Goal: Task Accomplishment & Management: Manage account settings

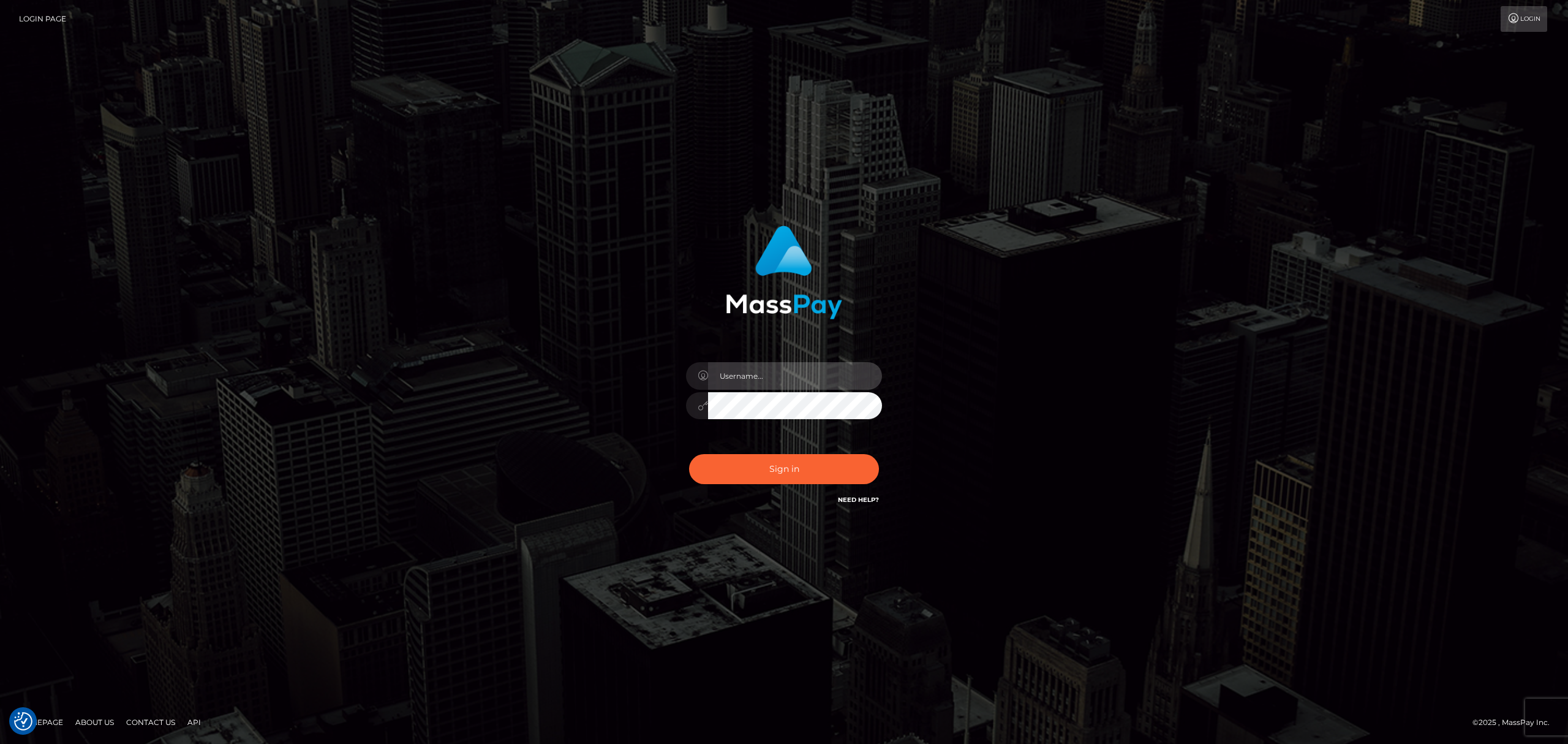
click at [750, 386] on input "text" at bounding box center [794, 376] width 174 height 28
type input "Eric"
click at [806, 471] on button "Sign in" at bounding box center [784, 469] width 190 height 30
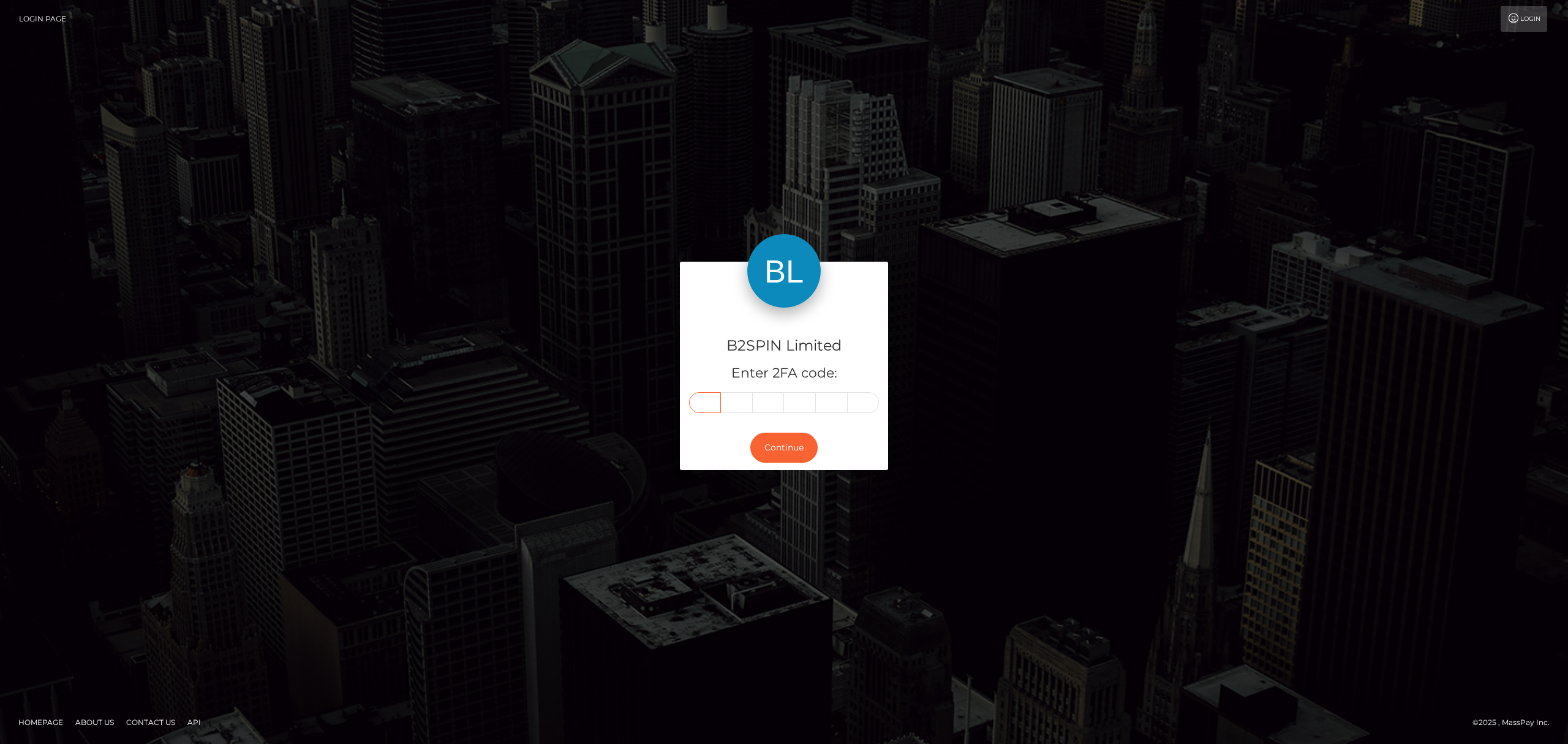
click at [702, 403] on input "text" at bounding box center [705, 402] width 32 height 21
paste input "7"
type input "7"
type input "8"
type input "1"
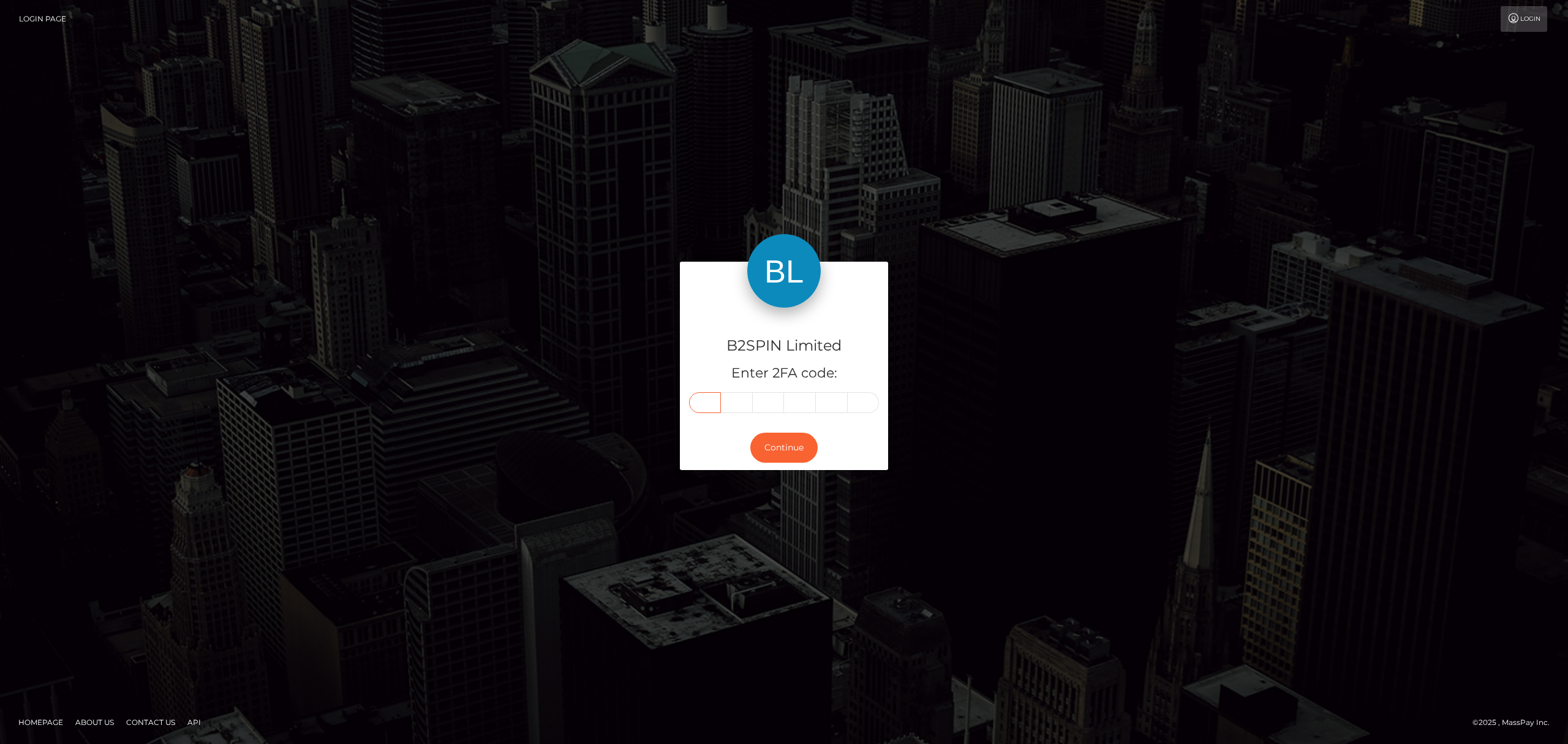
type input "8"
type input "3"
type input "0"
click at [784, 451] on button "Continue" at bounding box center [784, 447] width 68 height 30
click at [383, 285] on div "B2SPIN Limited Enter 2FA code: 7 8 1 8 3 0 781830 Continue" at bounding box center [784, 371] width 1568 height 403
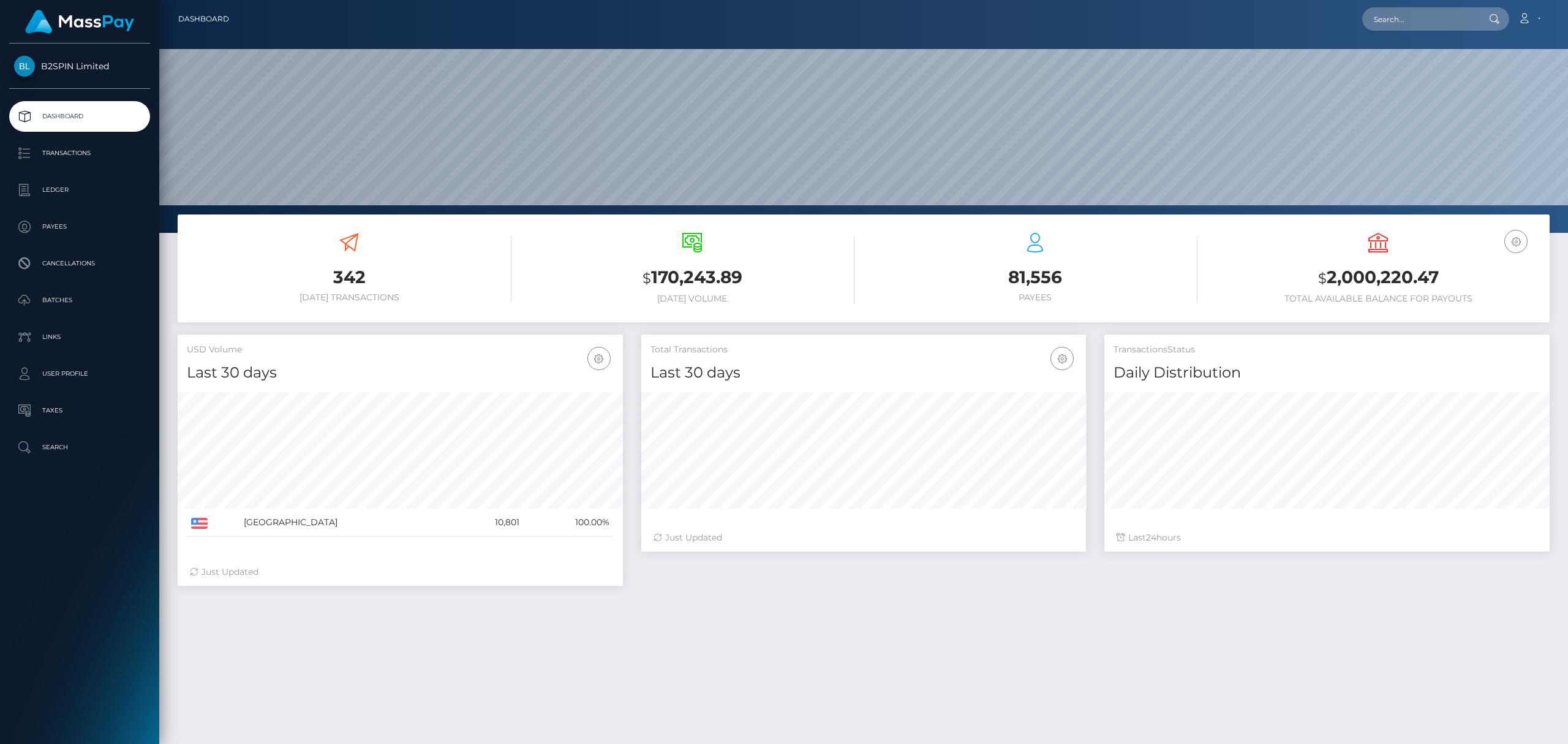
scroll to position [217, 445]
click at [52, 147] on p "Transactions" at bounding box center [80, 153] width 131 height 18
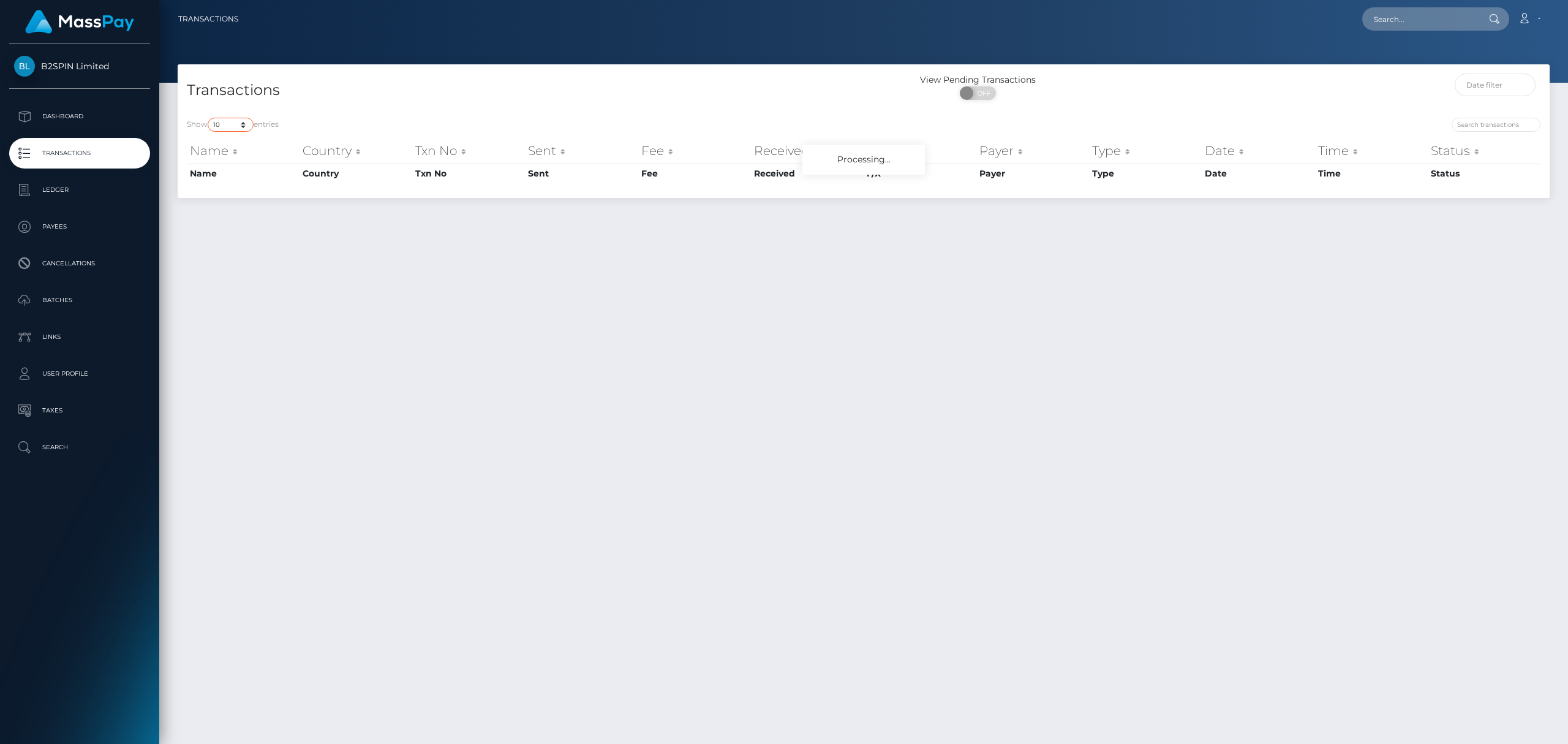
click at [231, 121] on select "10 25 50 100 250 500 1,000 3,500" at bounding box center [230, 124] width 46 height 14
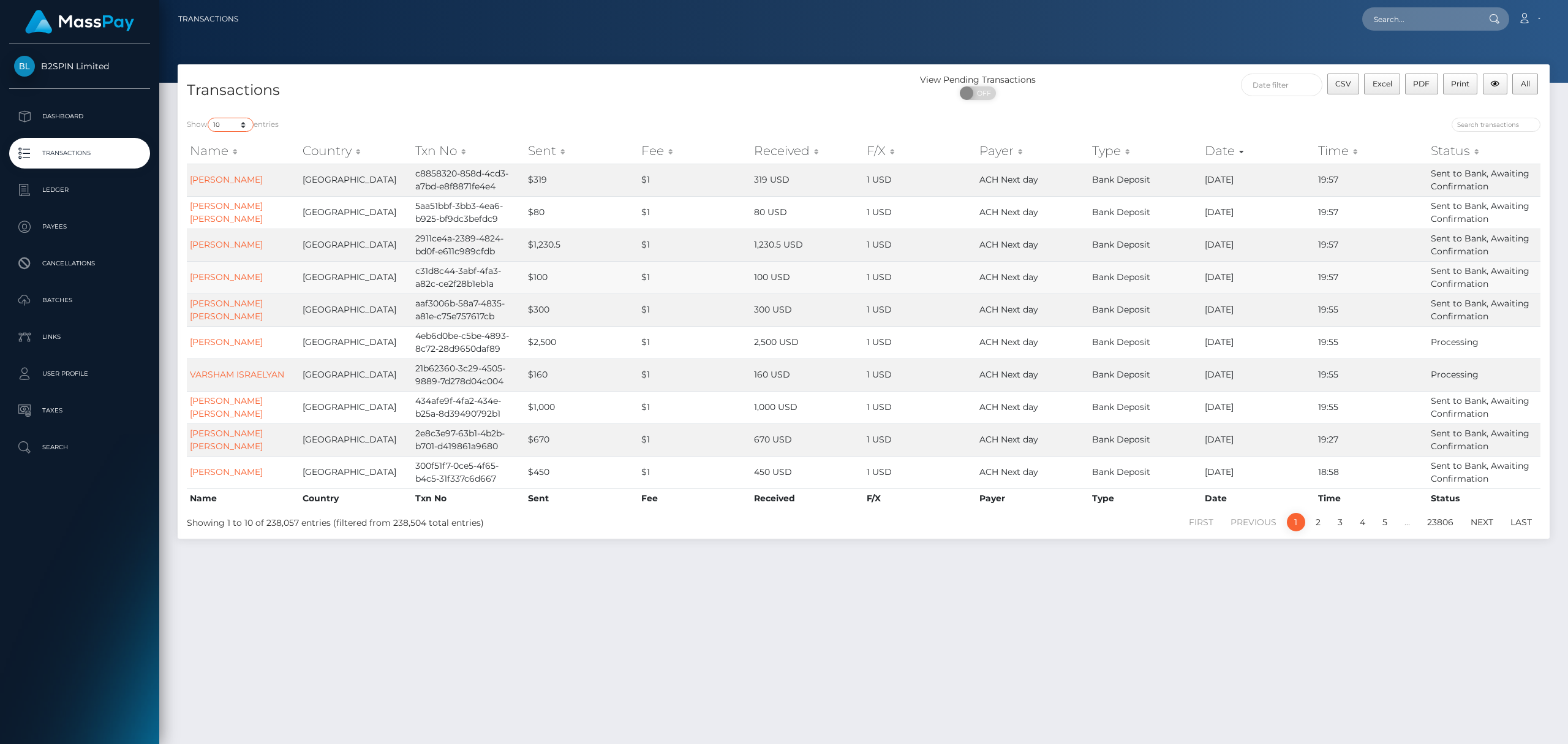
select select "3500"
click at [209, 118] on select "10 25 50 100 250 500 1,000 3,500" at bounding box center [230, 124] width 46 height 14
checkbox input "true"
click at [976, 93] on div "ON OFF" at bounding box center [966, 93] width 61 height 14
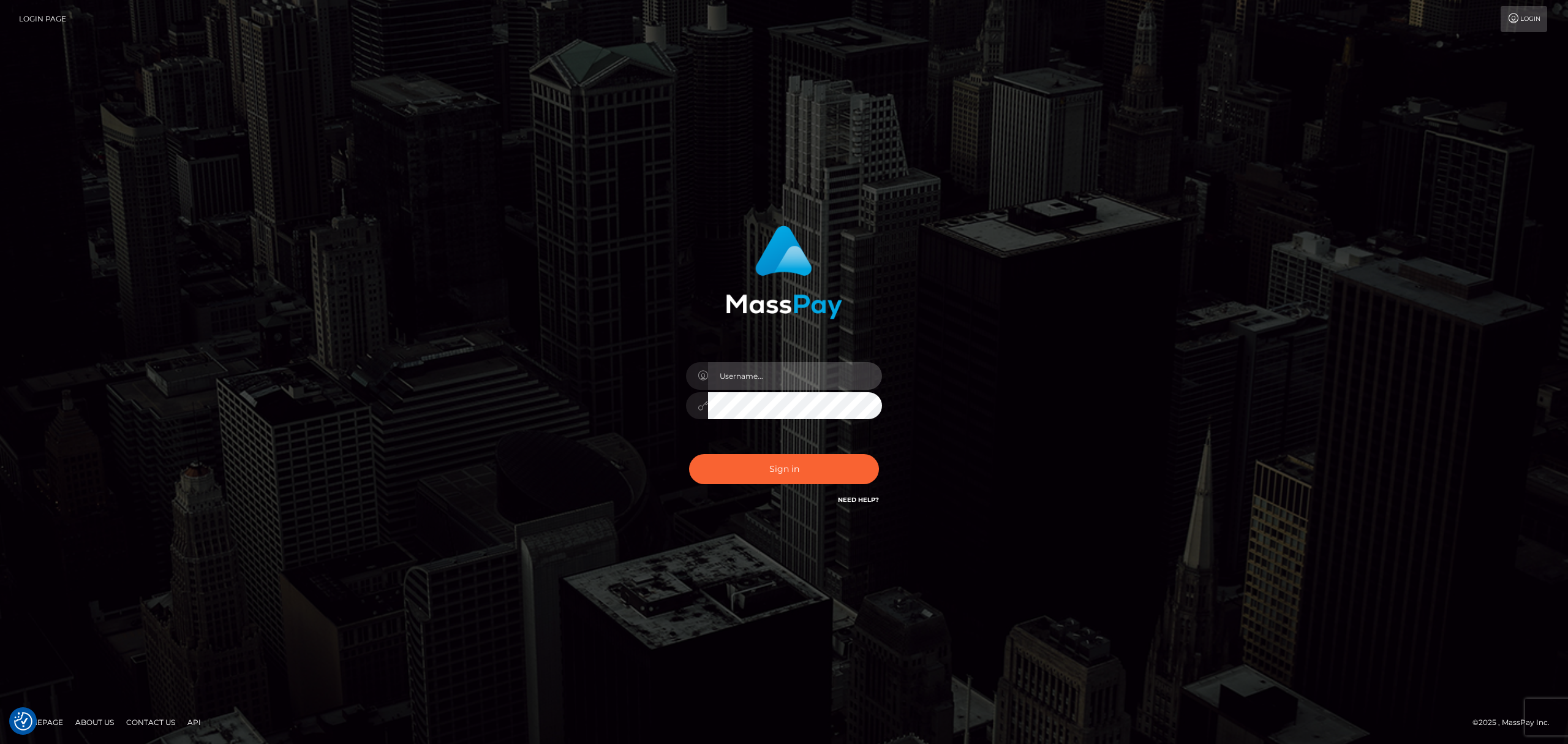
click at [792, 381] on input "text" at bounding box center [794, 376] width 174 height 28
type input "Eric"
click at [783, 476] on button "Sign in" at bounding box center [784, 469] width 190 height 30
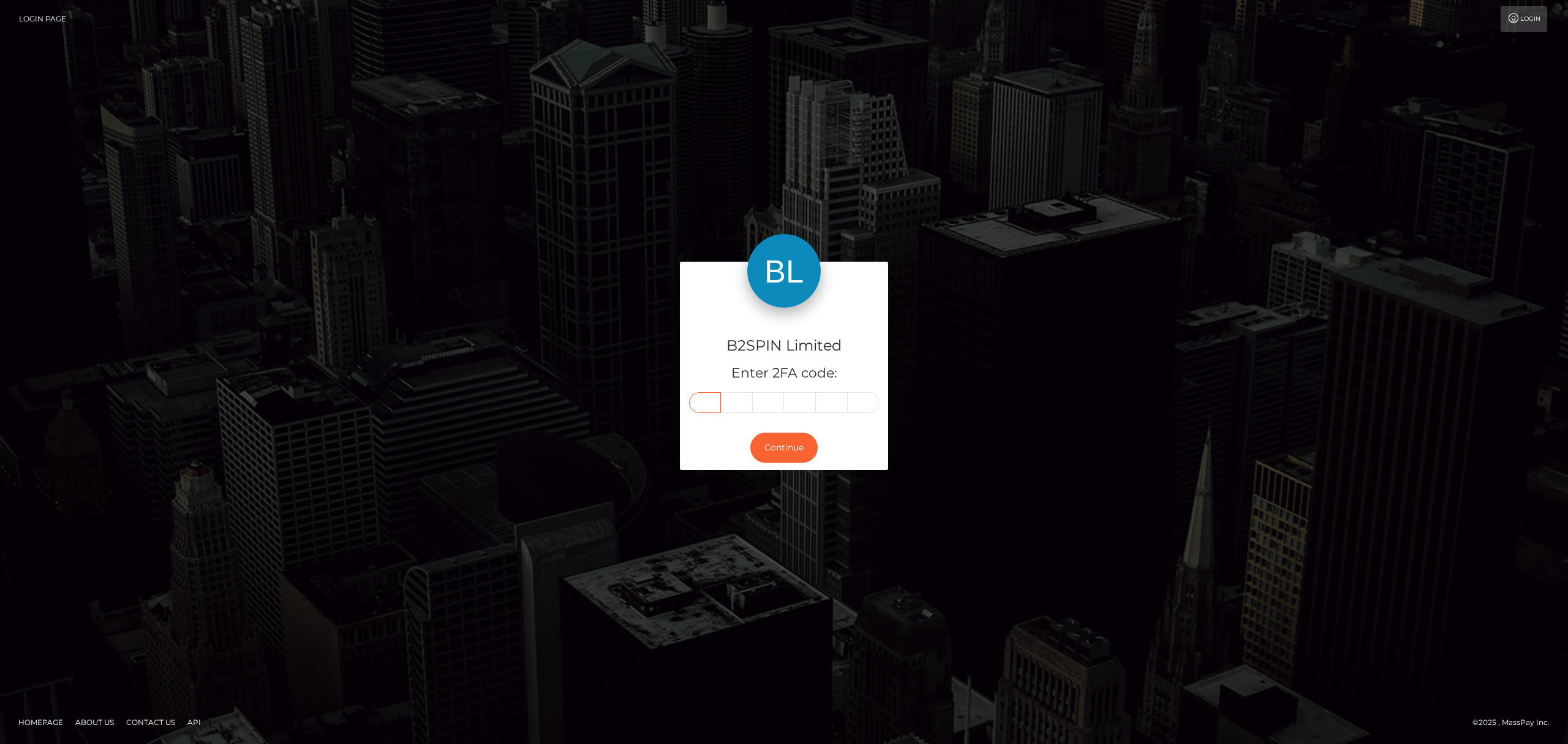
click at [701, 397] on input "text" at bounding box center [705, 402] width 32 height 21
paste input "2"
type input "2"
type input "8"
type input "1"
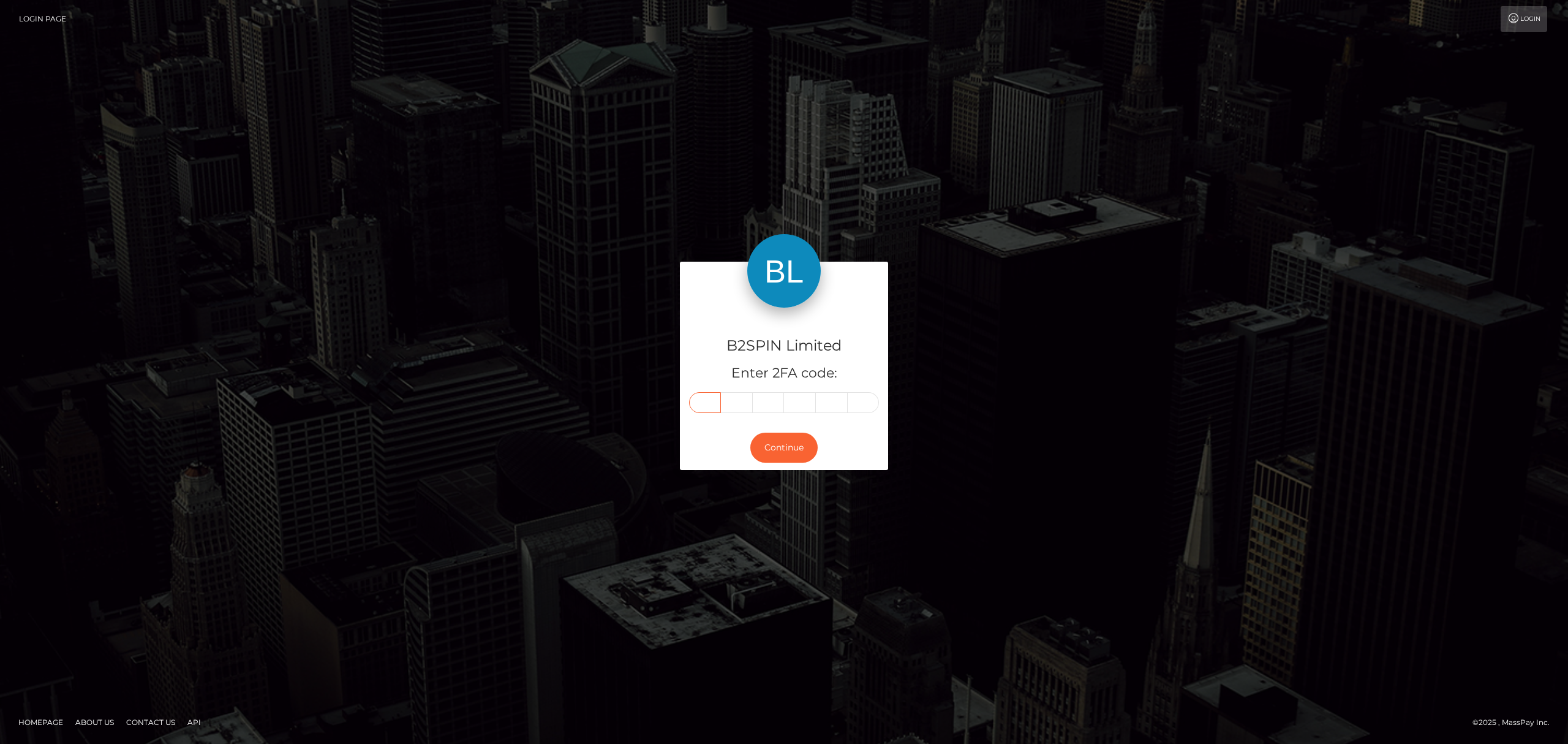
type input "9"
type input "2"
type input "8"
click at [782, 451] on button "Continue" at bounding box center [784, 447] width 68 height 30
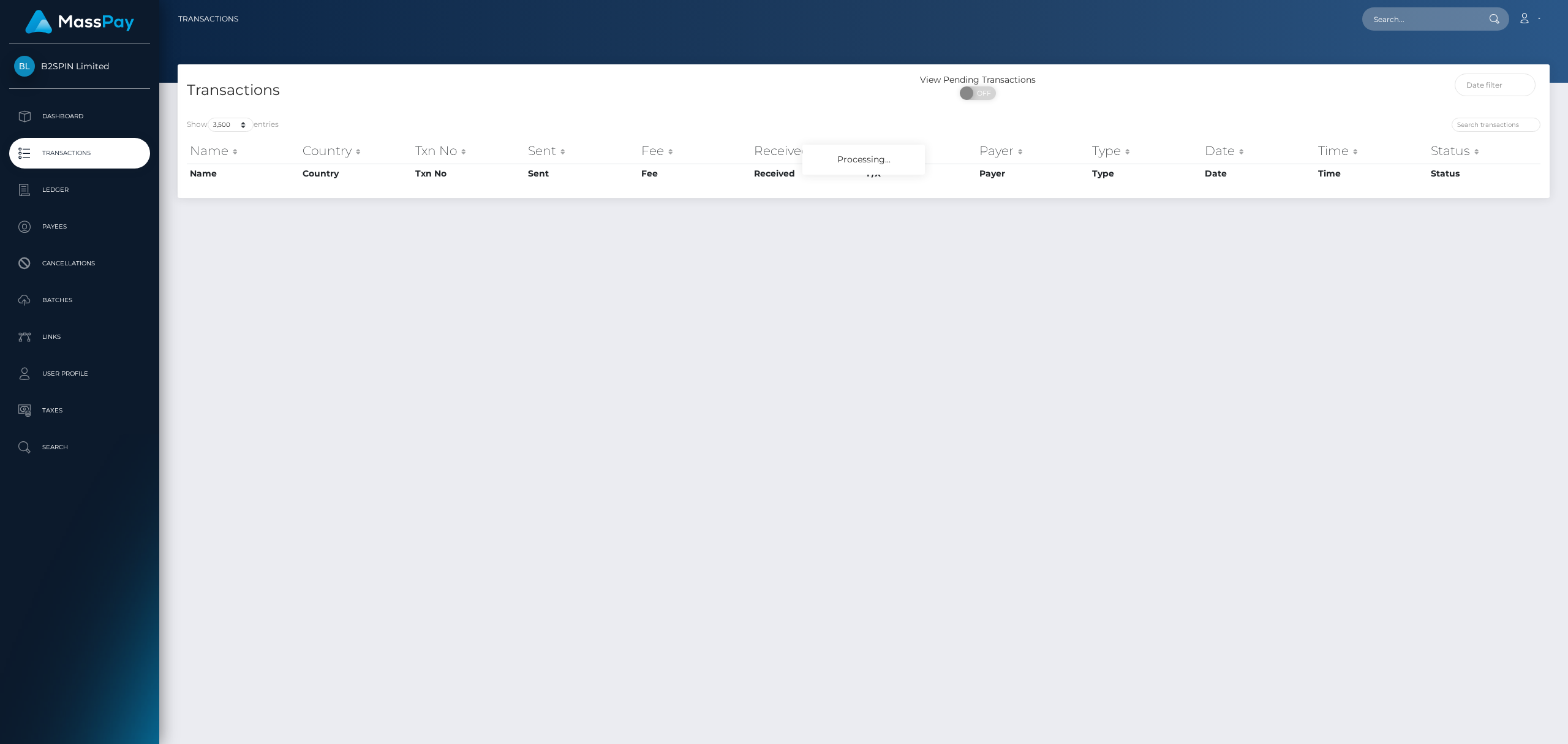
select select "3500"
click at [226, 126] on select "10 25 50 100 250 500 1,000 3,500" at bounding box center [230, 124] width 46 height 14
click at [985, 96] on span "OFF" at bounding box center [982, 93] width 30 height 14
checkbox input "true"
click at [1138, 94] on div "View Pending Transactions ON OFF" at bounding box center [1035, 90] width 343 height 32
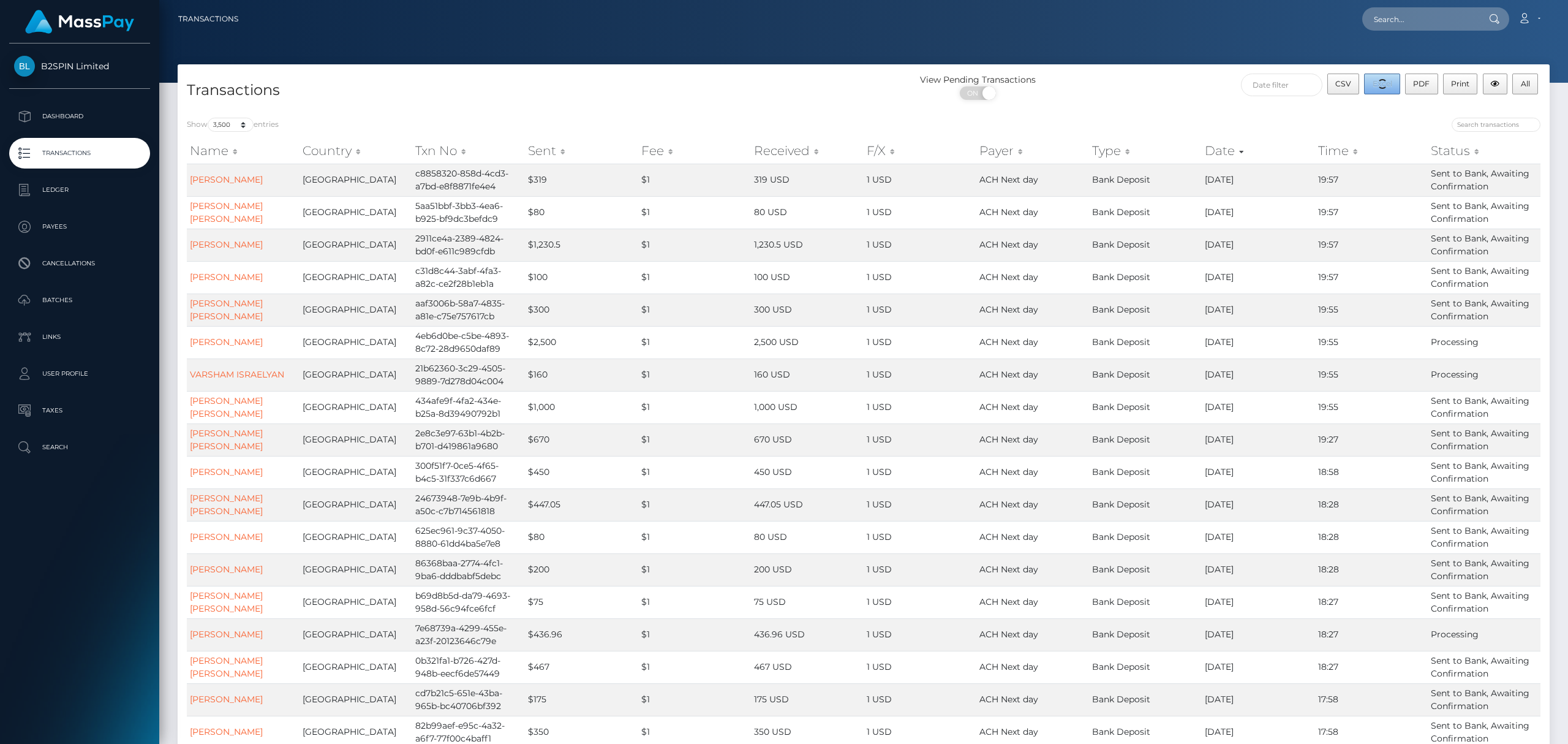
click at [1385, 84] on button "Excel" at bounding box center [1382, 84] width 36 height 21
